Goal: Obtain resource: Download file/media

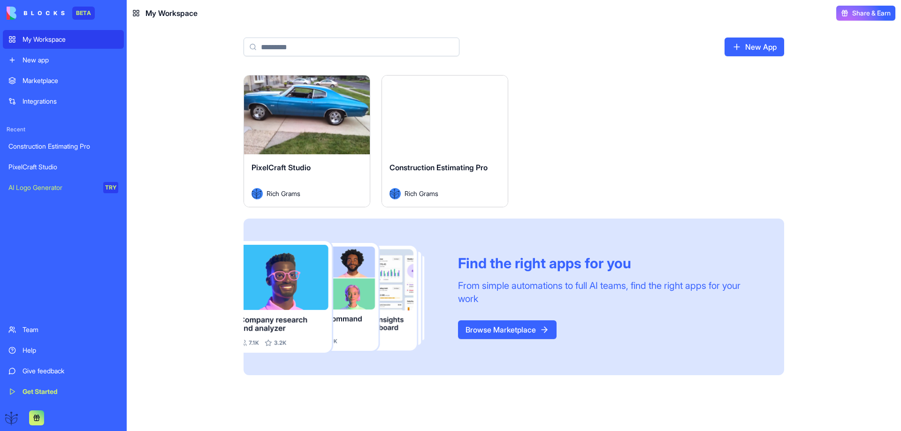
click at [410, 160] on div "Construction Estimating Pro Rich Grams" at bounding box center [445, 180] width 126 height 53
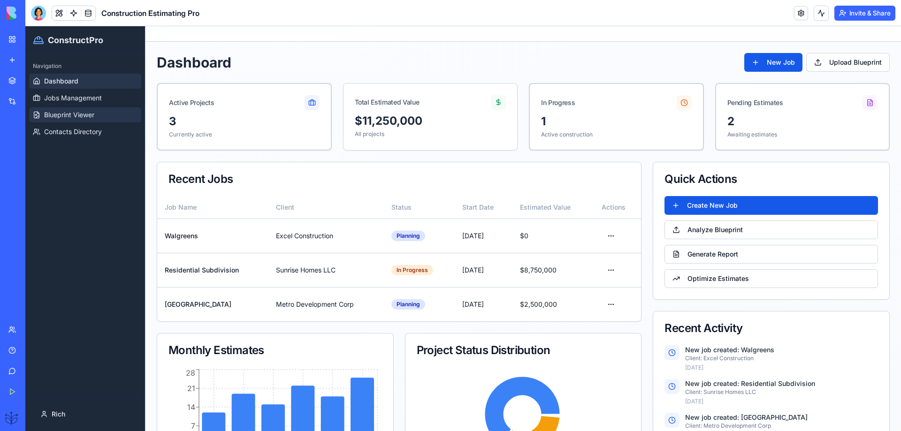
click at [52, 113] on span "Blueprint Viewer" at bounding box center [69, 114] width 50 height 9
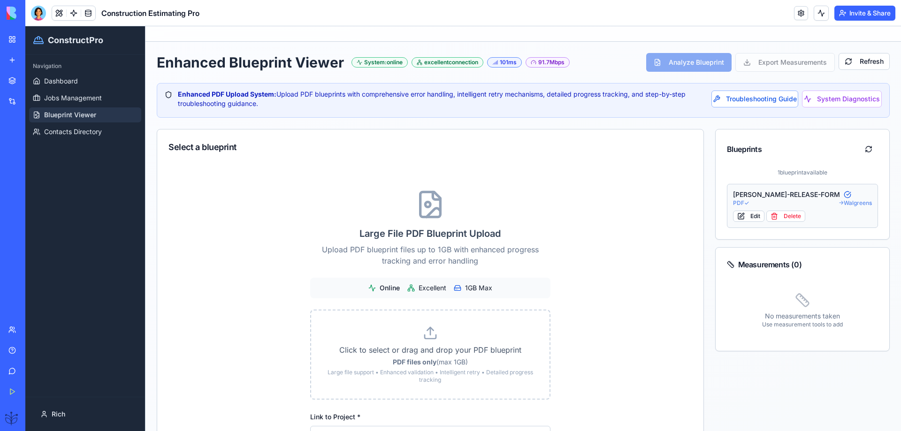
click at [751, 193] on div "[PERSON_NAME]-RELEASE-FORM" at bounding box center [802, 194] width 139 height 9
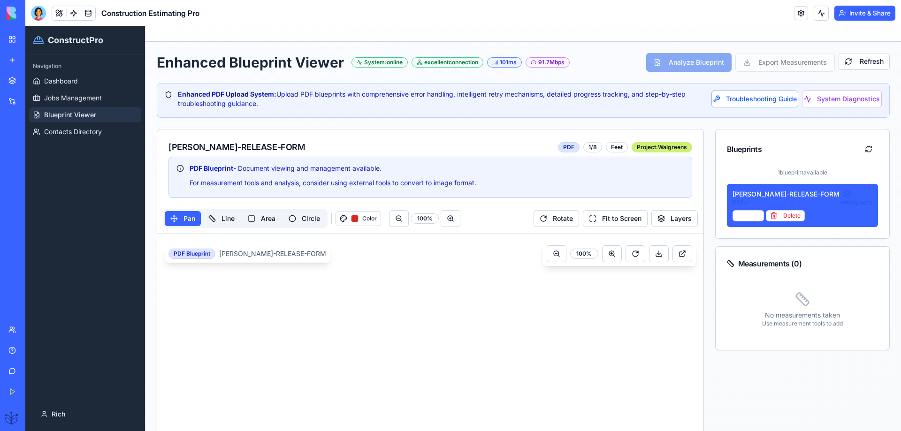
click at [71, 116] on span "Blueprint Viewer" at bounding box center [70, 114] width 52 height 9
click at [70, 113] on span "Blueprint Viewer" at bounding box center [70, 114] width 52 height 9
click at [860, 150] on button at bounding box center [869, 149] width 19 height 17
